Goal: Task Accomplishment & Management: Manage account settings

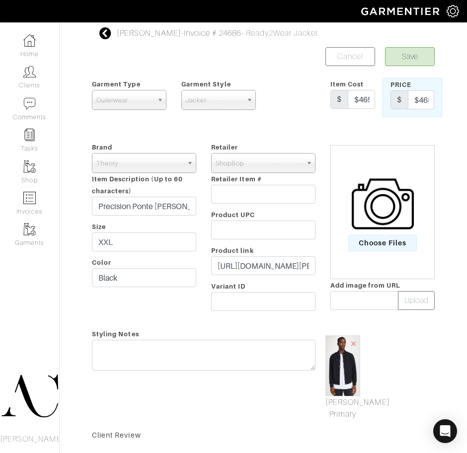
click at [99, 31] on div "Rob Foley - Invoice # 24686 - Ready2Wear Jacket Save Cancel Garment Type Tops B…" at bounding box center [262, 300] width 357 height 546
click at [105, 35] on icon at bounding box center [105, 33] width 12 height 12
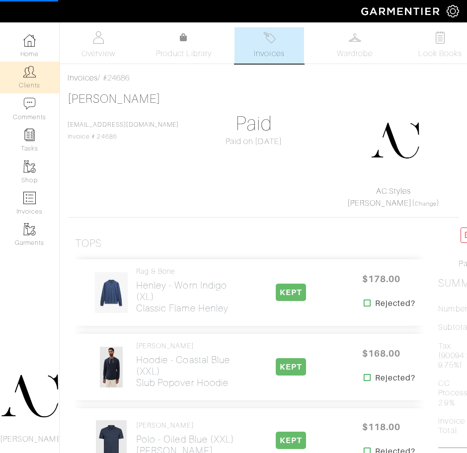
click at [21, 81] on link "Clients" at bounding box center [29, 77] width 59 height 31
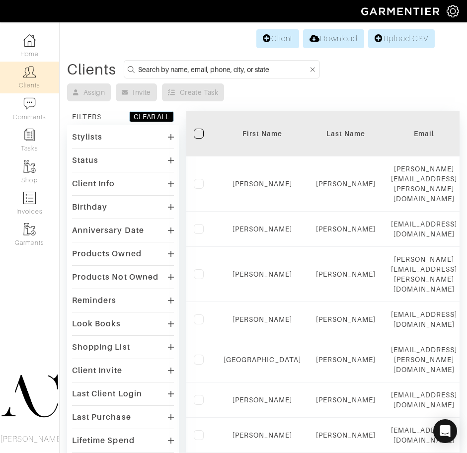
click at [257, 68] on input at bounding box center [223, 69] width 170 height 12
type input "tyler"
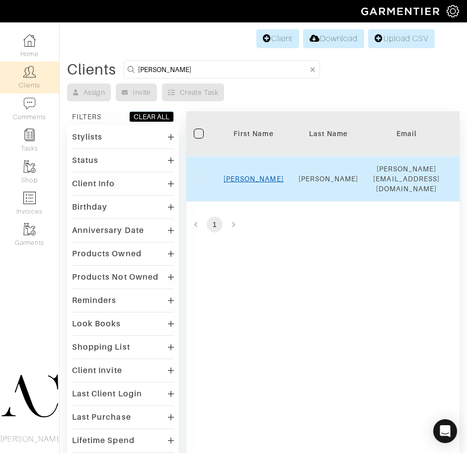
click at [260, 175] on link "Tyler" at bounding box center [253, 179] width 60 height 8
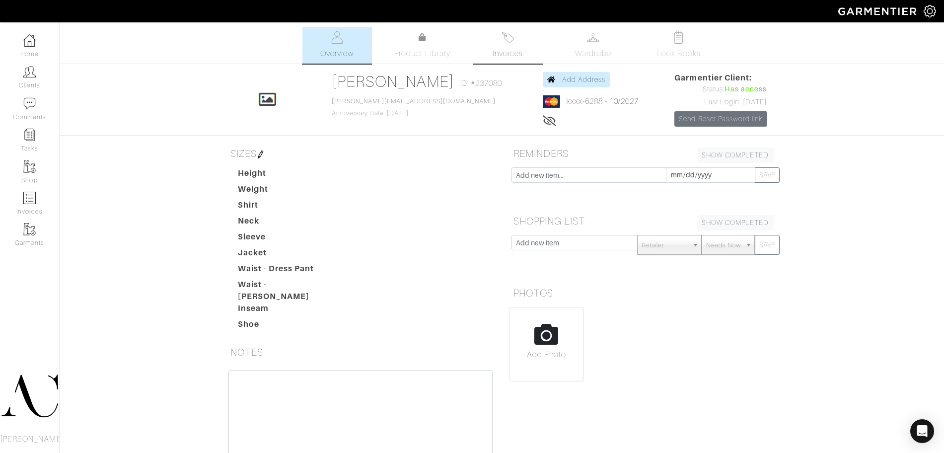
click at [510, 34] on img at bounding box center [507, 37] width 12 height 12
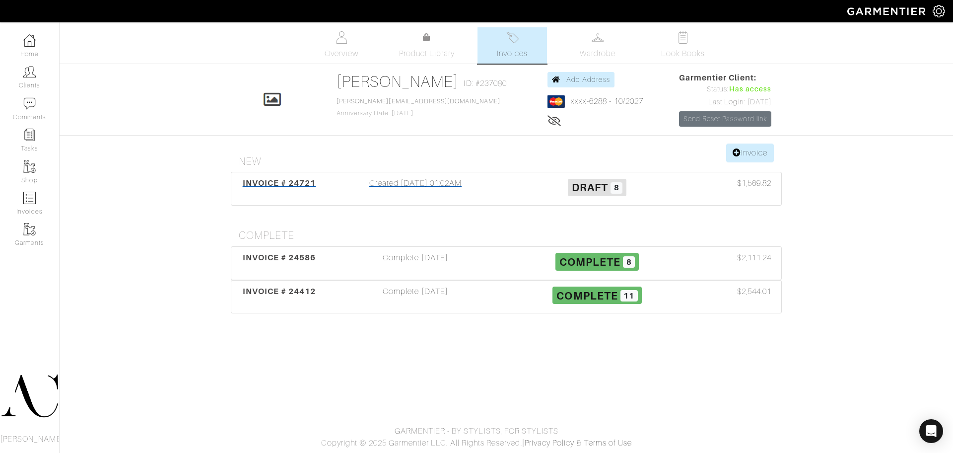
click at [411, 184] on div "Created 09/30/25 01:02AM" at bounding box center [416, 188] width 182 height 23
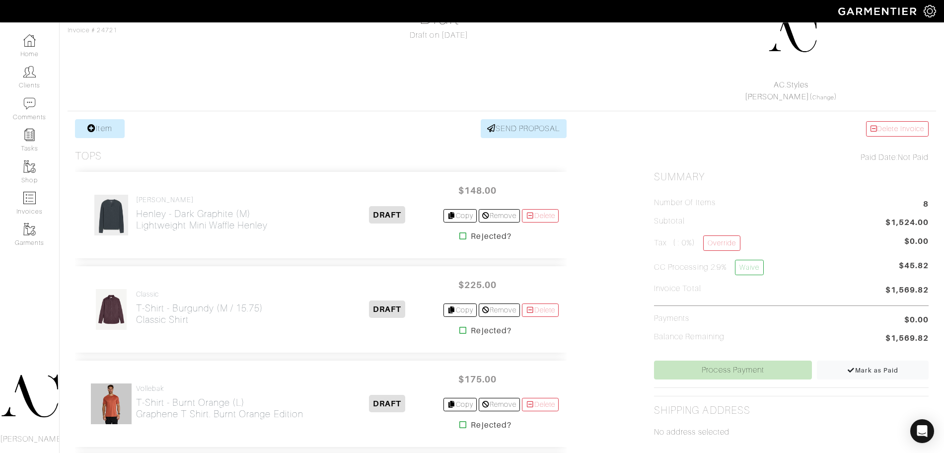
scroll to position [93, 0]
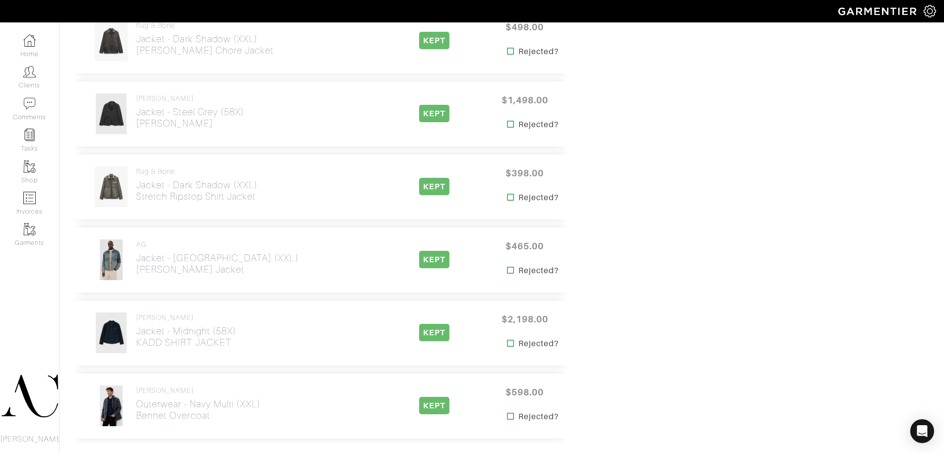
scroll to position [2667, 0]
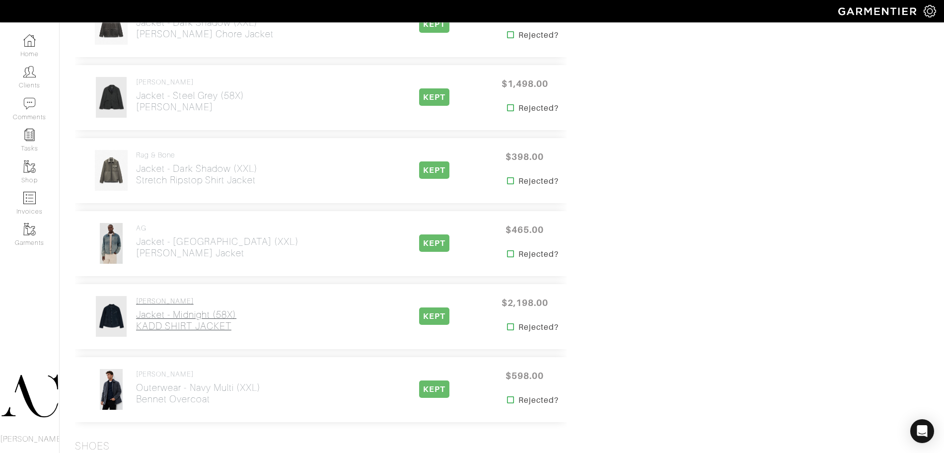
click at [211, 332] on h2 "Jacket - Midnight (58X) KADD SHIRT JACKET" at bounding box center [186, 320] width 100 height 23
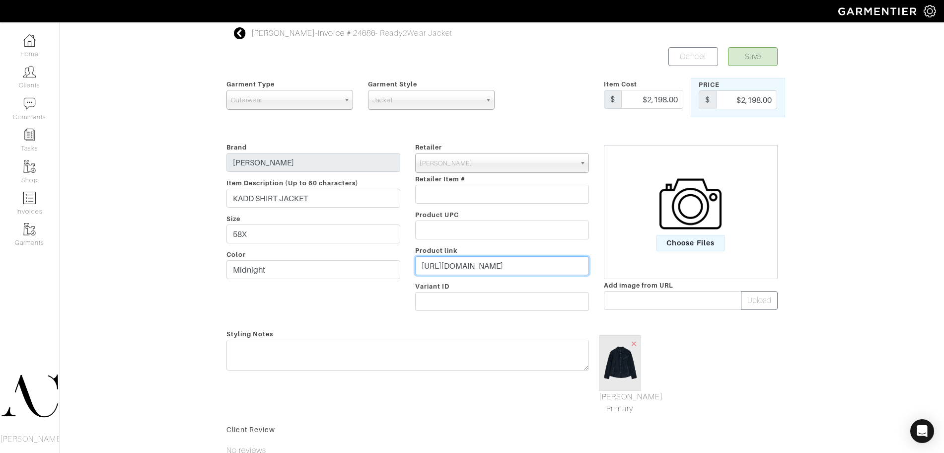
click at [536, 265] on input "[URL][DOMAIN_NAME]" at bounding box center [502, 265] width 174 height 19
click at [237, 33] on icon at bounding box center [240, 33] width 12 height 12
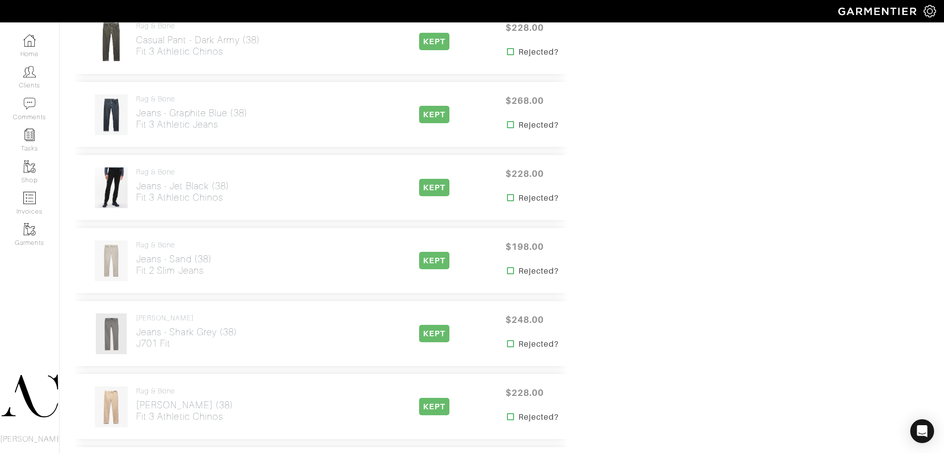
scroll to position [1628, 0]
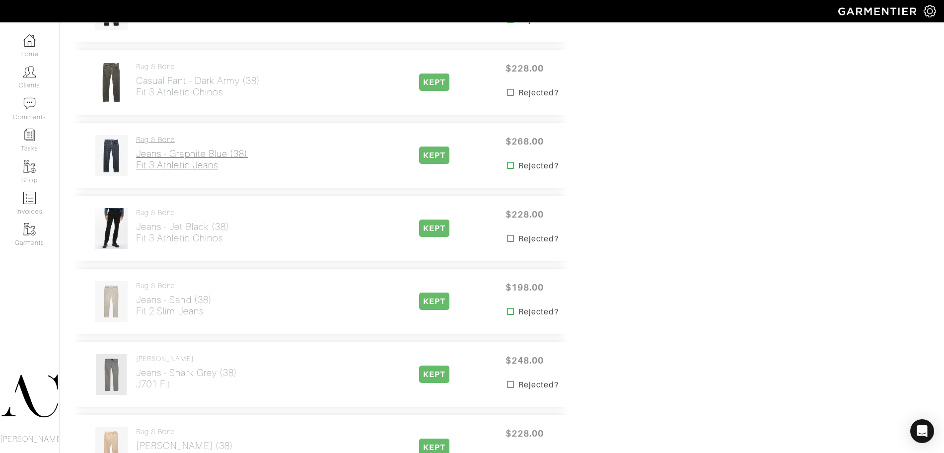
click at [159, 148] on h2 "Jeans - Graphite Blue (38) Fit 3 Athletic Jeans" at bounding box center [192, 159] width 112 height 23
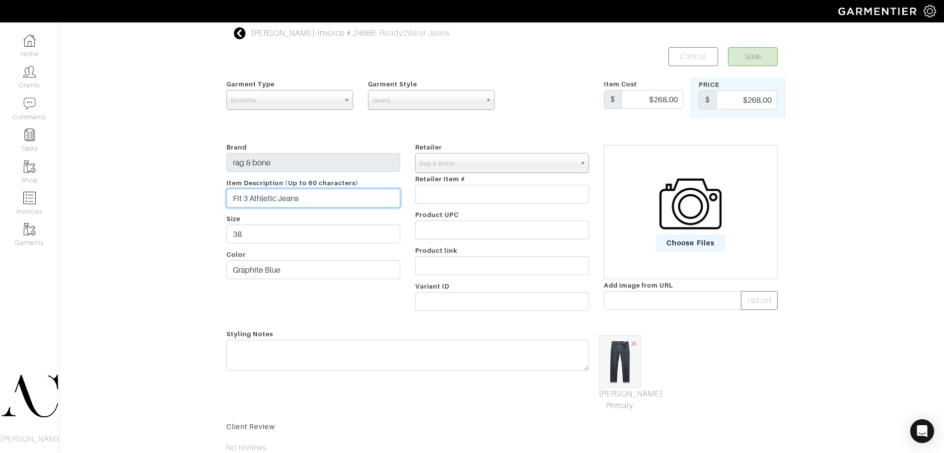
click at [242, 198] on input "Fit 3 Athletic Jeans" at bounding box center [313, 198] width 174 height 19
click at [245, 27] on icon at bounding box center [240, 33] width 12 height 12
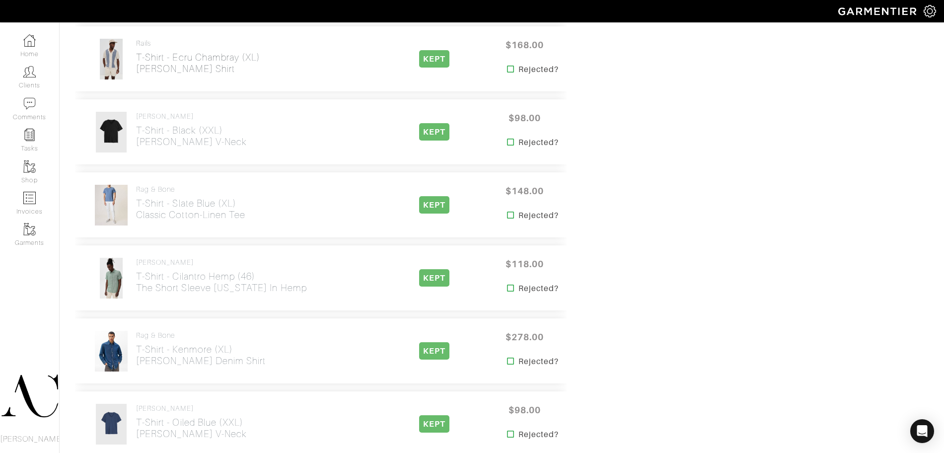
scroll to position [825, 0]
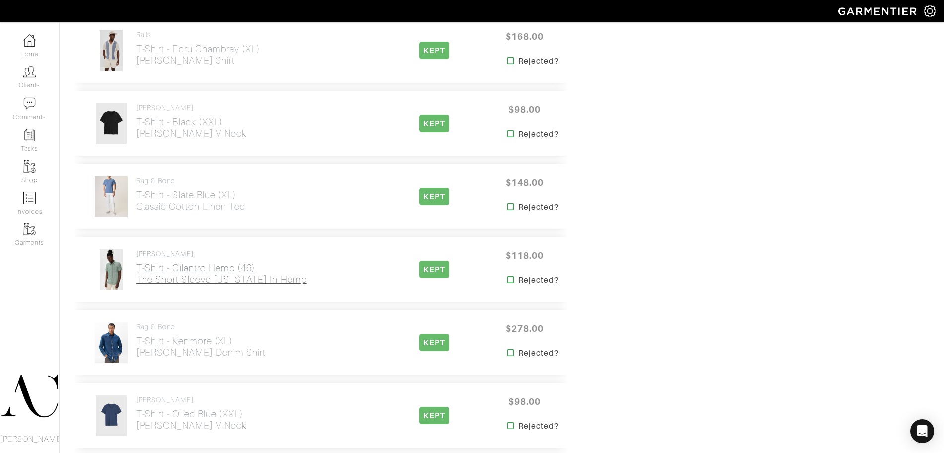
click at [177, 278] on h2 "T-Shirt - Cilantro Hemp (46) The Short Sleeve [US_STATE] in Hemp" at bounding box center [221, 273] width 171 height 23
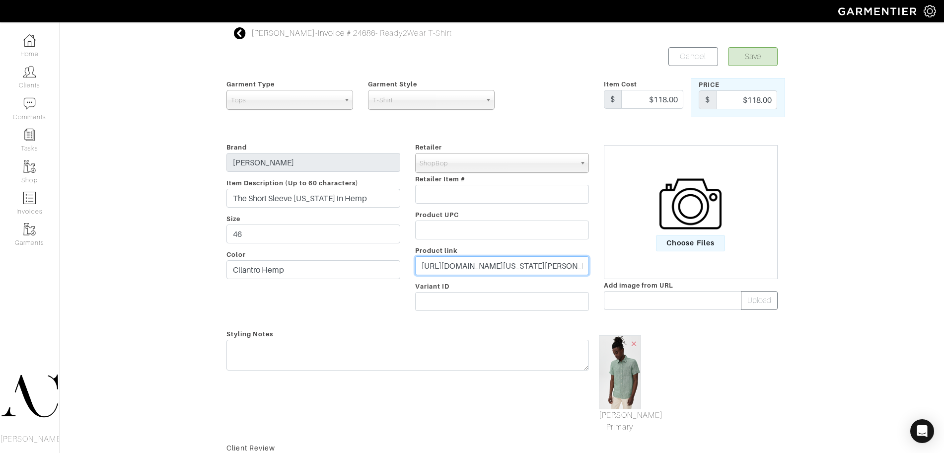
click at [431, 268] on input "[URL][DOMAIN_NAME][US_STATE][PERSON_NAME]" at bounding box center [502, 265] width 174 height 19
click at [239, 33] on icon at bounding box center [240, 33] width 12 height 12
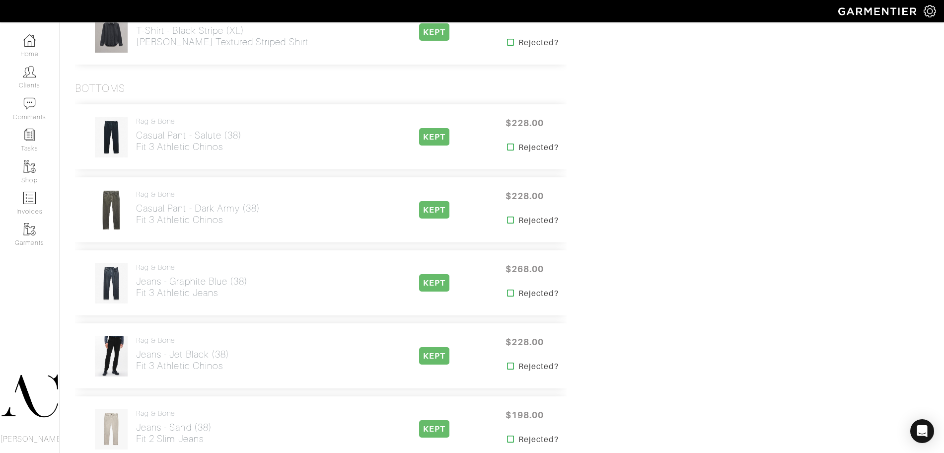
scroll to position [1583, 0]
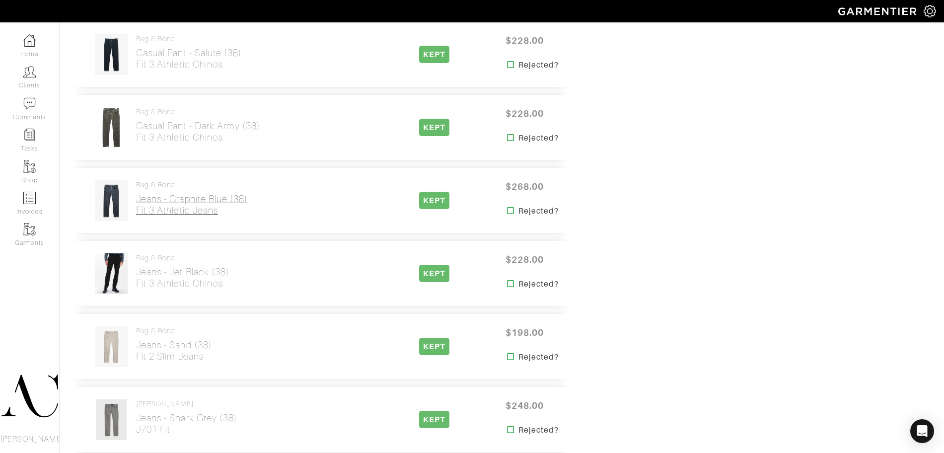
click at [216, 201] on h2 "Jeans - Graphite Blue (38) Fit 3 Athletic Jeans" at bounding box center [192, 204] width 112 height 23
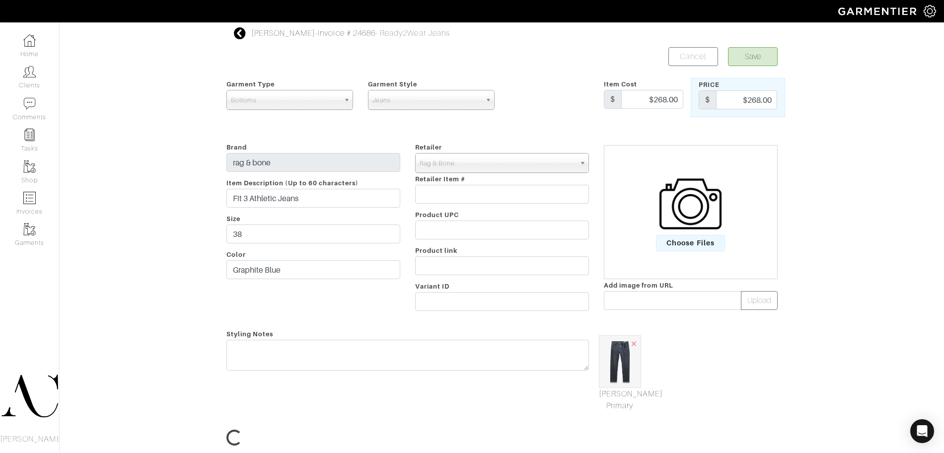
click at [306, 200] on input "Fit 3 Athletic Jeans" at bounding box center [313, 198] width 174 height 19
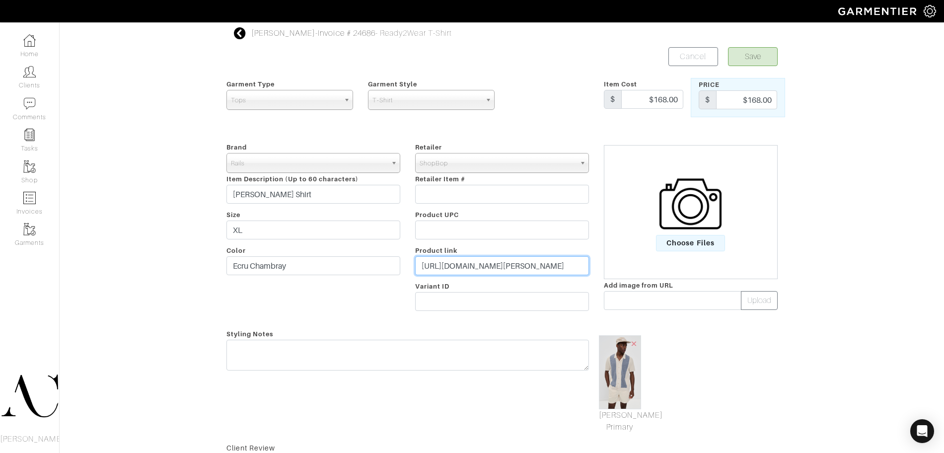
click at [551, 271] on input "https://www.shopbop.com/atwood-shirt-rails/vp/v=1/1572910275.htm?fm=orderhistory" at bounding box center [502, 265] width 174 height 19
